Goal: Task Accomplishment & Management: Complete application form

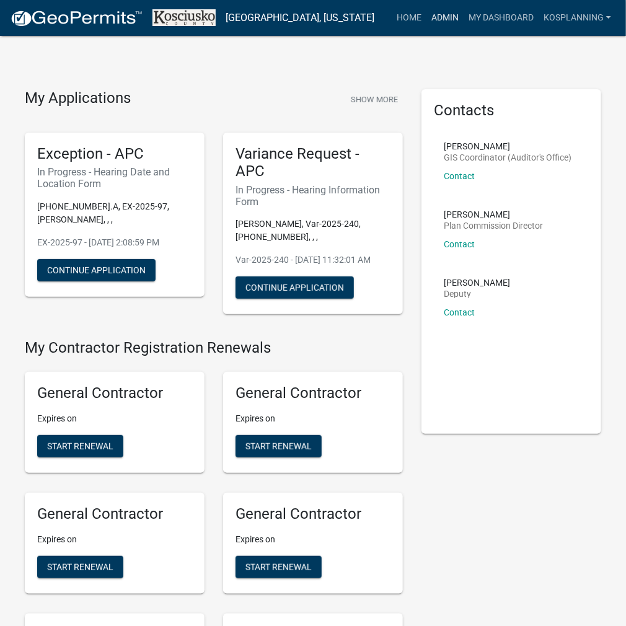
drag, startPoint x: 445, startPoint y: 16, endPoint x: 426, endPoint y: 27, distance: 21.4
click at [445, 16] on link "Admin" at bounding box center [445, 18] width 37 height 24
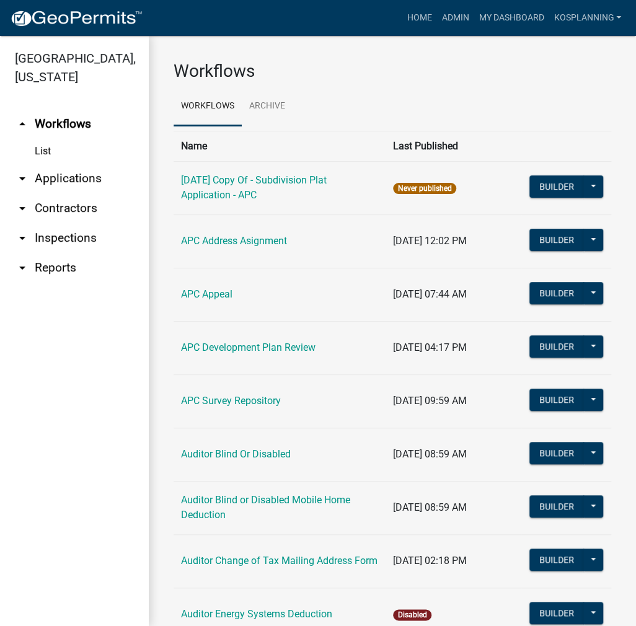
click at [68, 177] on link "arrow_drop_down Applications" at bounding box center [74, 179] width 149 height 30
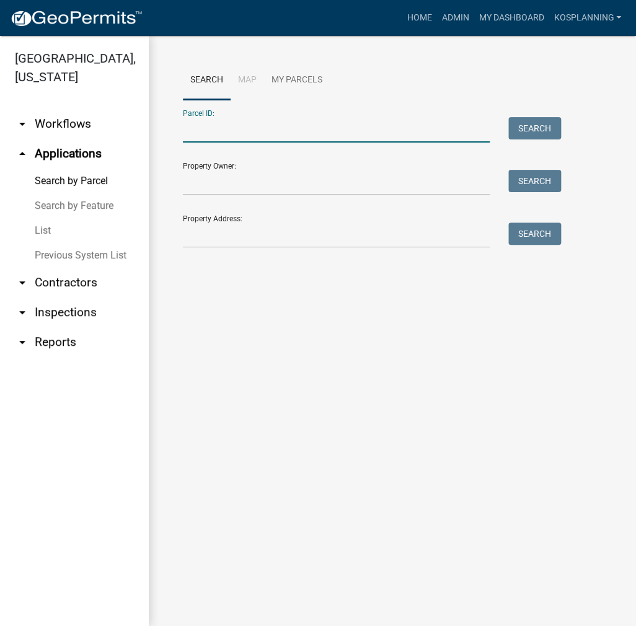
click at [213, 127] on input "Parcel ID:" at bounding box center [336, 129] width 307 height 25
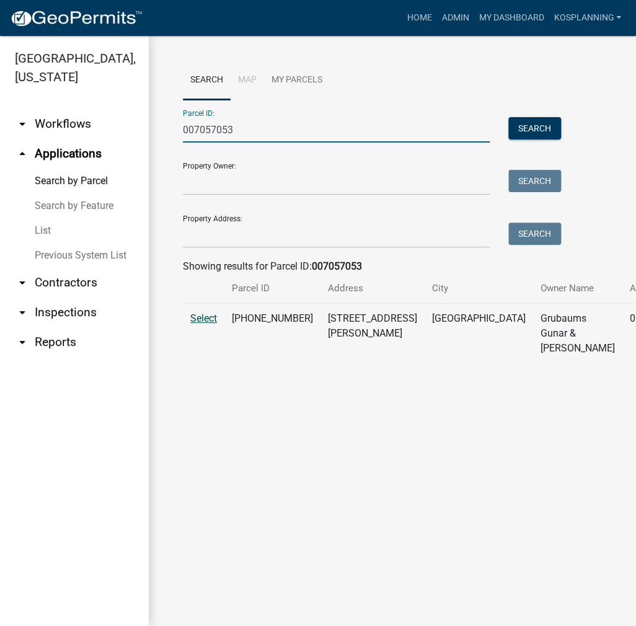
type input "007057053"
click at [208, 324] on span "Select" at bounding box center [203, 319] width 27 height 12
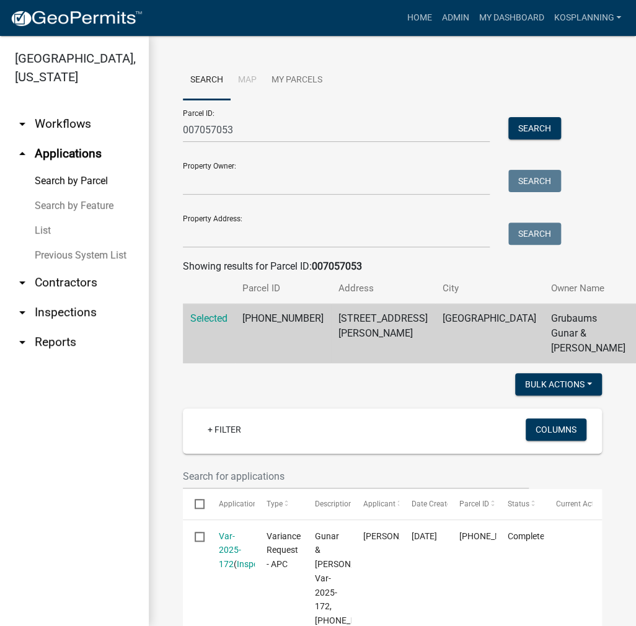
click at [88, 287] on link "arrow_drop_down Contractors" at bounding box center [74, 283] width 149 height 30
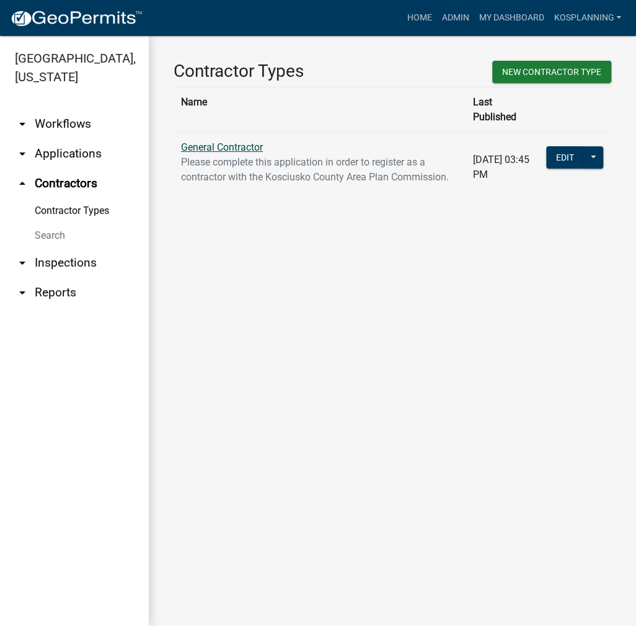
click at [260, 141] on link "General Contractor" at bounding box center [222, 147] width 82 height 12
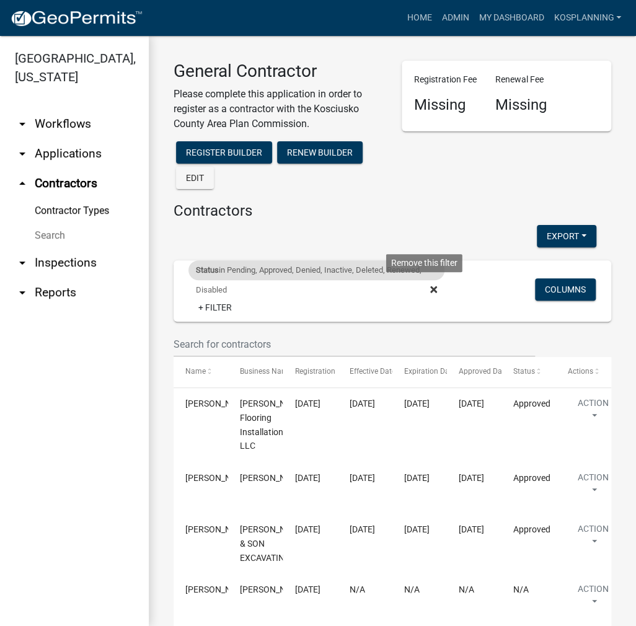
click at [430, 288] on icon at bounding box center [433, 290] width 7 height 10
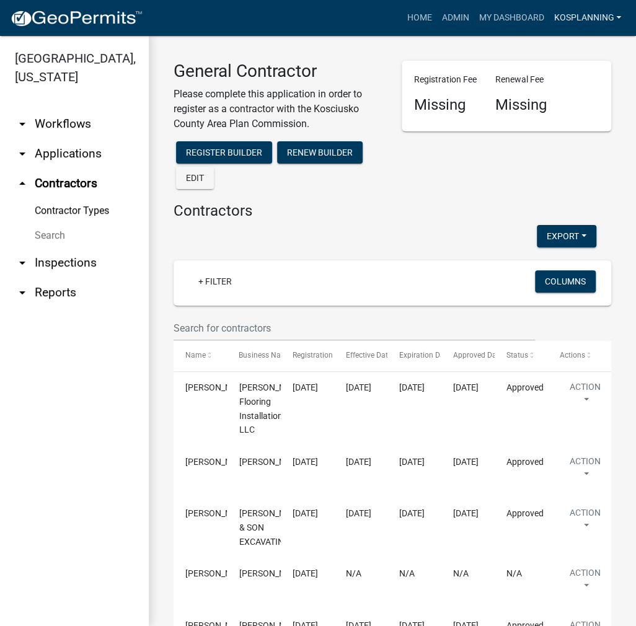
click at [589, 11] on link "kosplanning" at bounding box center [588, 18] width 78 height 24
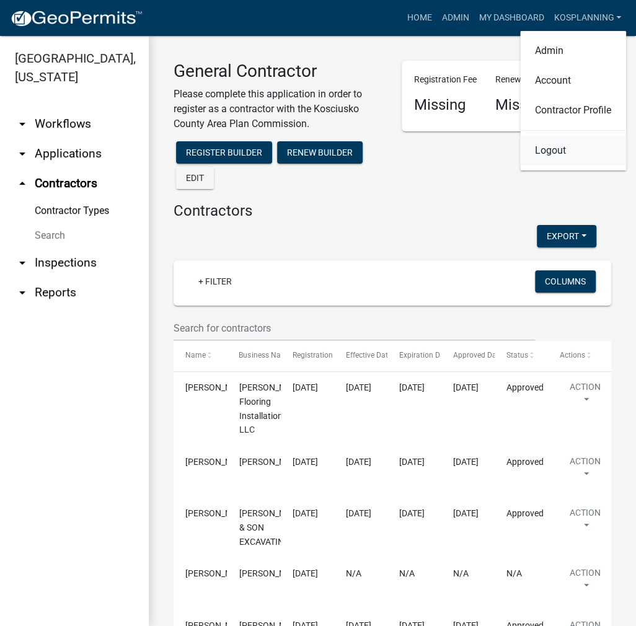
click at [546, 149] on link "Logout" at bounding box center [573, 151] width 106 height 30
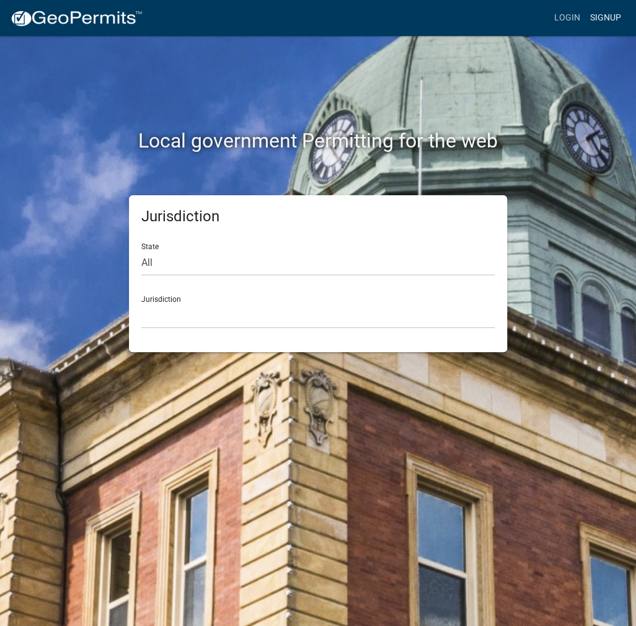
click at [607, 13] on link "Signup" at bounding box center [606, 18] width 41 height 24
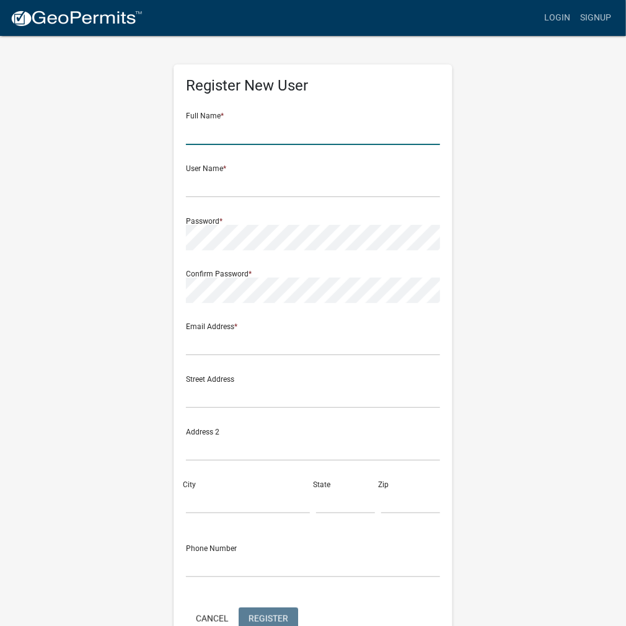
drag, startPoint x: 215, startPoint y: 135, endPoint x: 249, endPoint y: 130, distance: 34.5
click at [215, 135] on input "text" at bounding box center [313, 132] width 254 height 25
type input "[PERSON_NAME]"
click at [212, 190] on input "text" at bounding box center [313, 184] width 254 height 25
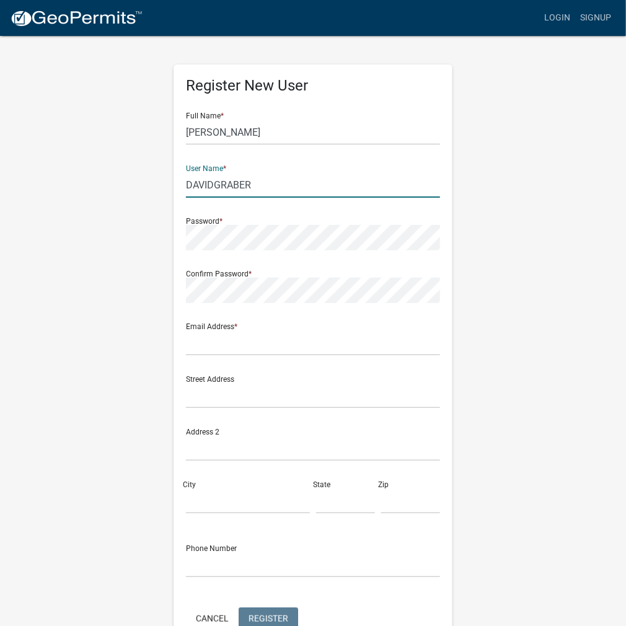
type input "DAVIDGRABER"
click at [321, 125] on input "[PERSON_NAME]" at bounding box center [313, 132] width 254 height 25
drag, startPoint x: 257, startPoint y: 182, endPoint x: 143, endPoint y: 187, distance: 114.2
click at [143, 187] on div "Register New User Full Name * [PERSON_NAME] User Name * DAVIDGRABER Password * …" at bounding box center [313, 367] width 595 height 664
click at [212, 347] on input "text" at bounding box center [313, 343] width 254 height 25
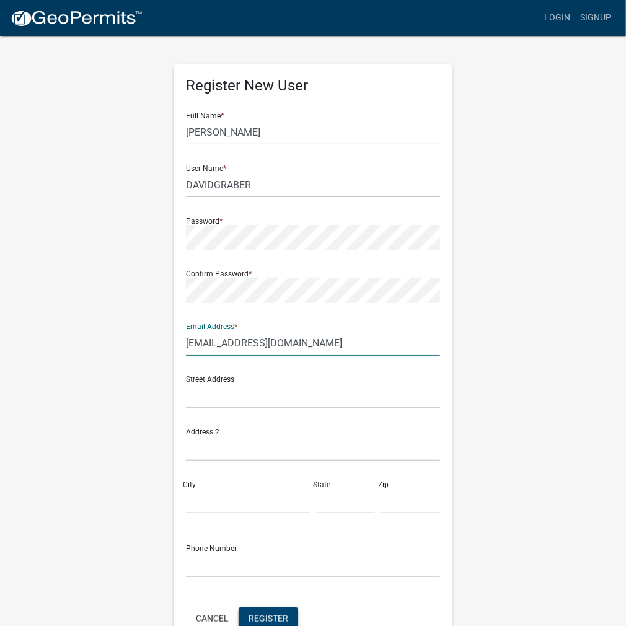
type input "[EMAIL_ADDRESS][DOMAIN_NAME]"
click at [267, 616] on span "Register" at bounding box center [269, 618] width 40 height 10
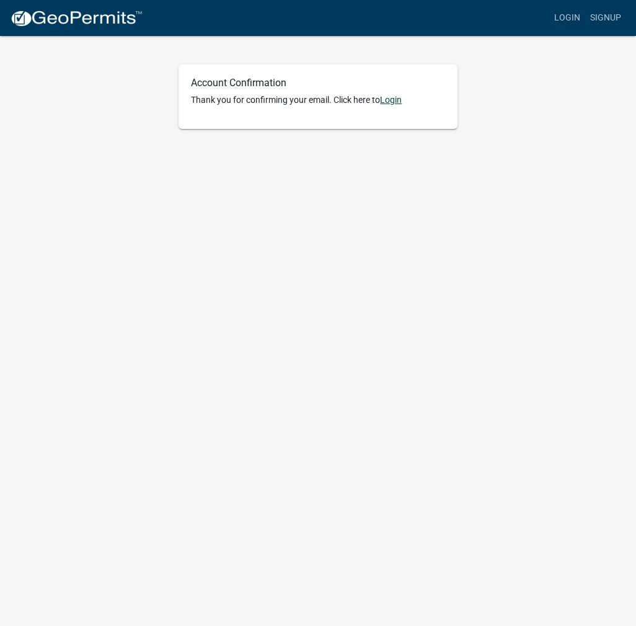
click at [399, 100] on link "Login" at bounding box center [391, 100] width 22 height 10
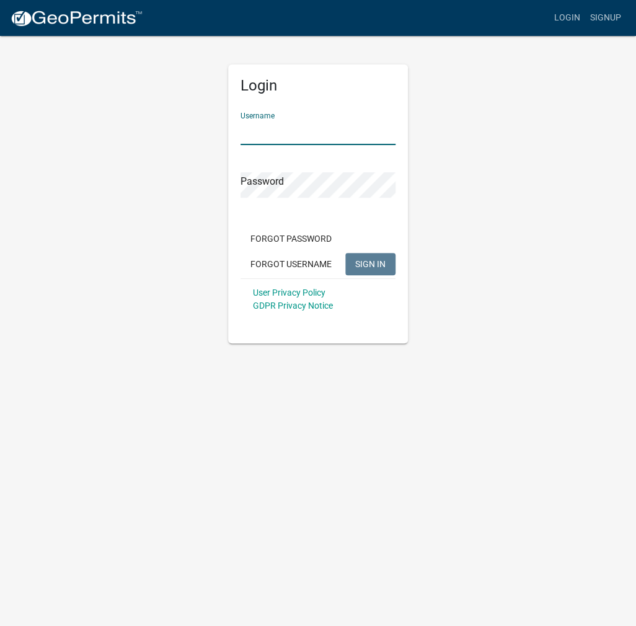
click at [298, 128] on input "Username" at bounding box center [318, 132] width 155 height 25
paste input "DAVIDGRABER"
type input "DAVIDGRABER"
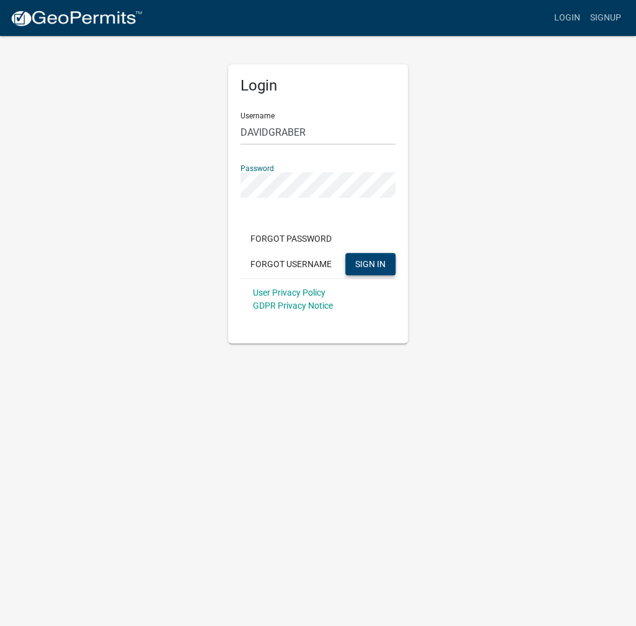
click at [372, 268] on span "SIGN IN" at bounding box center [370, 264] width 30 height 10
